Goal: Information Seeking & Learning: Learn about a topic

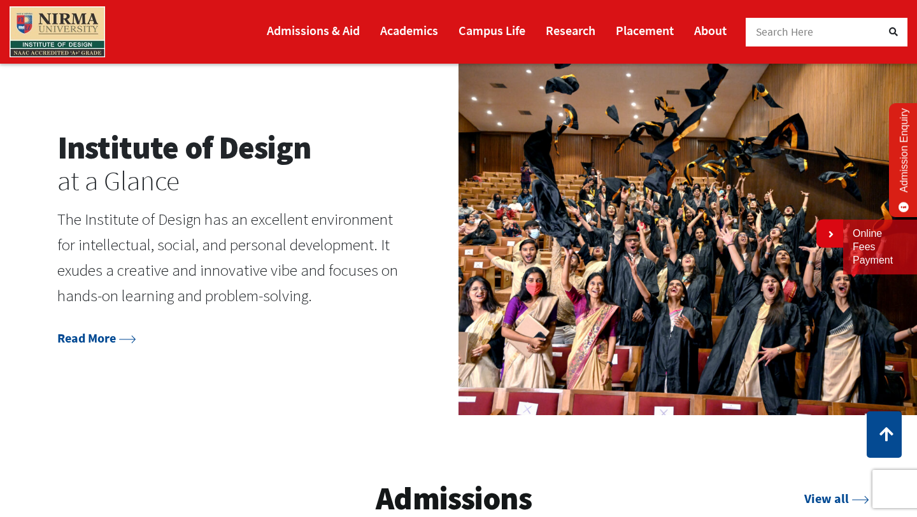
scroll to position [1407, 0]
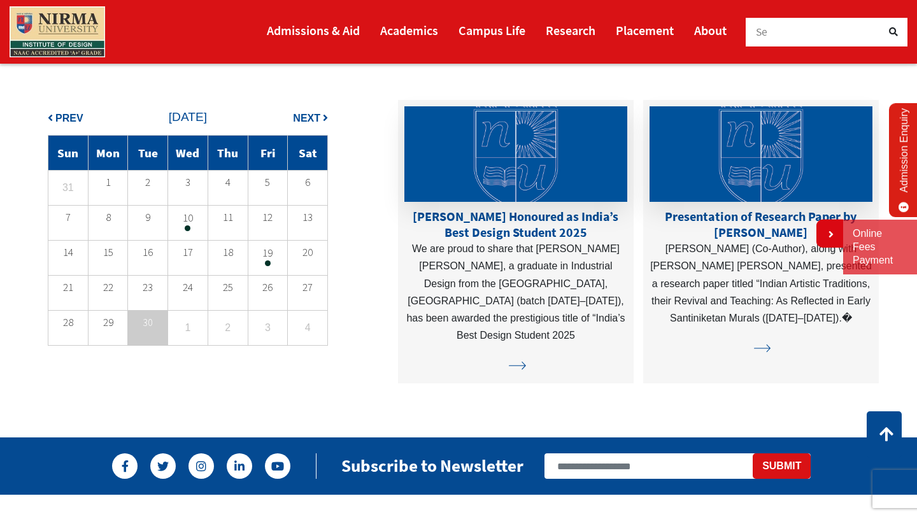
scroll to position [2965, 0]
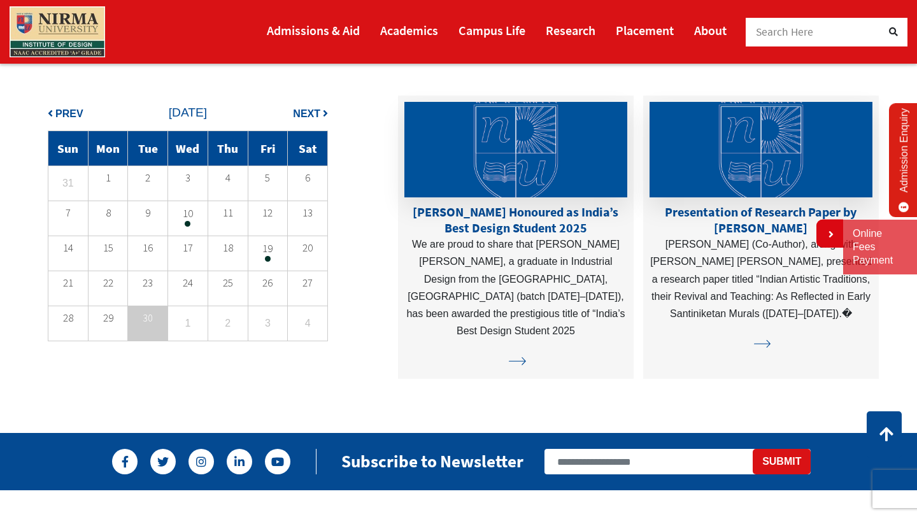
click at [4, 258] on section "Calendar View all Prev Next 1" at bounding box center [458, 214] width 917 height 440
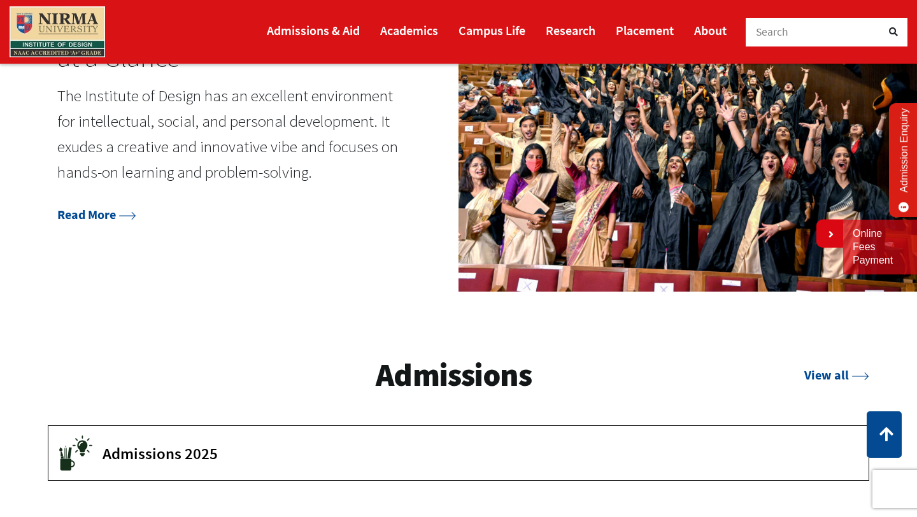
scroll to position [1530, 0]
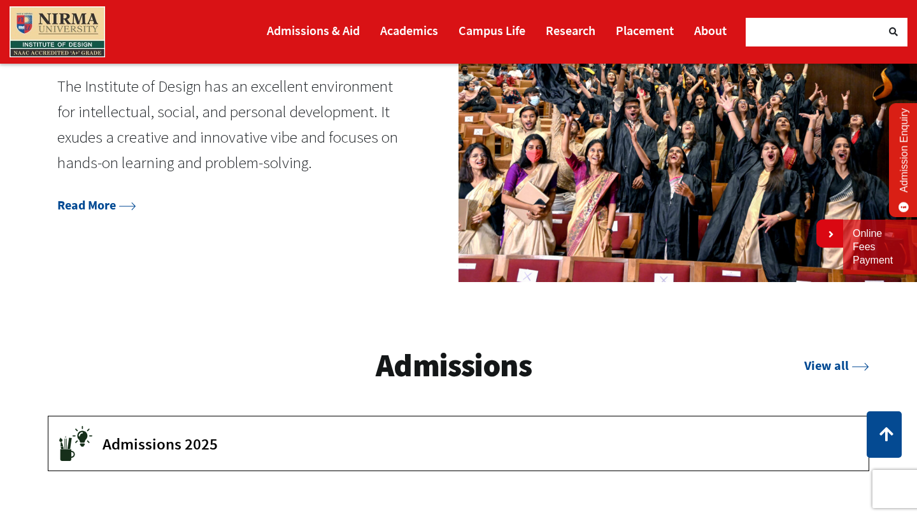
click at [174, 432] on button "Admissions 2025" at bounding box center [458, 443] width 820 height 54
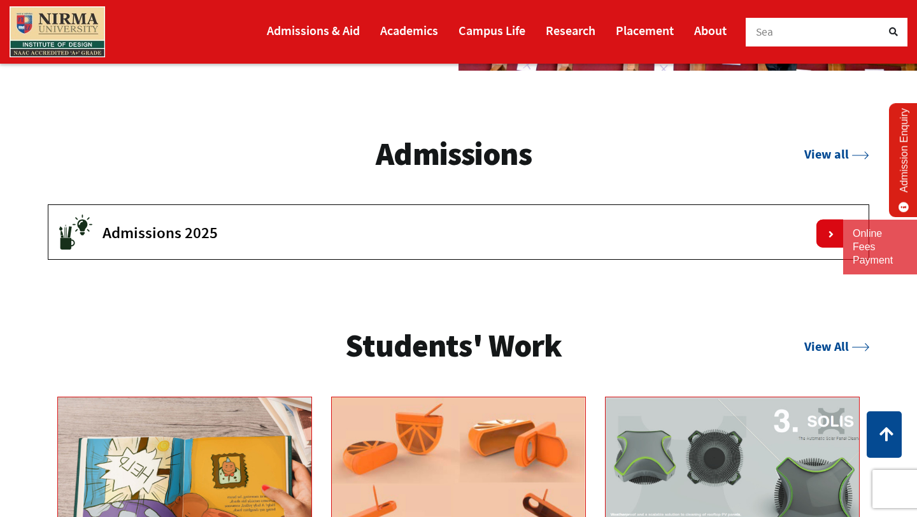
scroll to position [1744, 0]
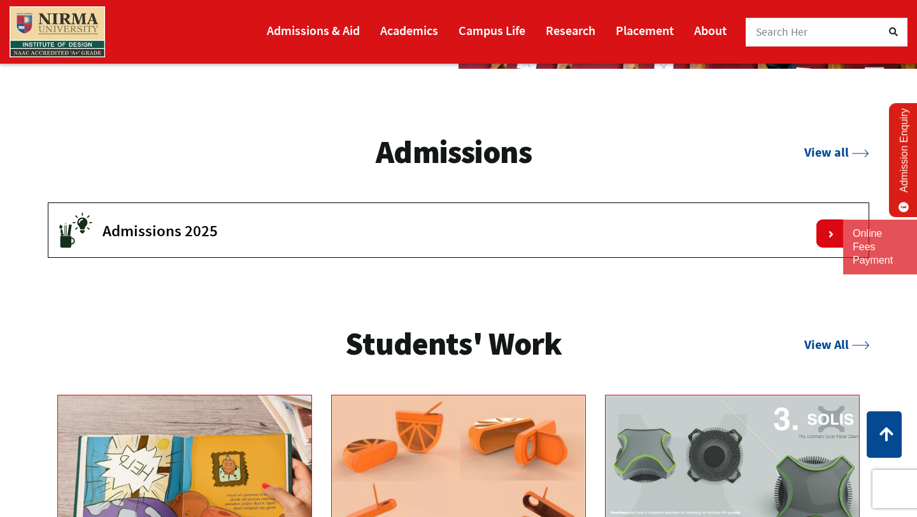
click at [300, 221] on span "Admissions 2025" at bounding box center [475, 230] width 747 height 19
